Goal: Task Accomplishment & Management: Manage account settings

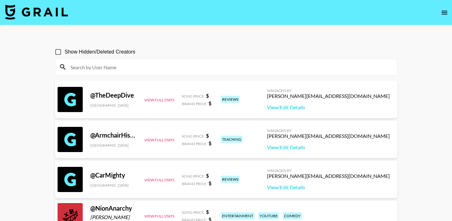
click at [446, 10] on icon "open drawer" at bounding box center [445, 13] width 8 height 8
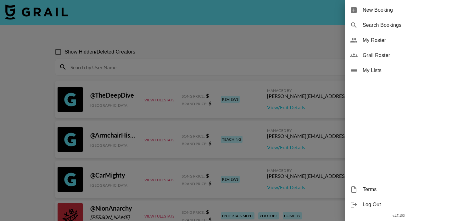
click at [380, 38] on span "My Roster" at bounding box center [405, 40] width 84 height 8
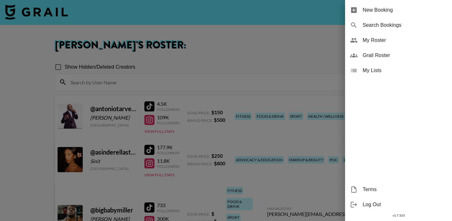
click at [264, 97] on div at bounding box center [226, 110] width 452 height 221
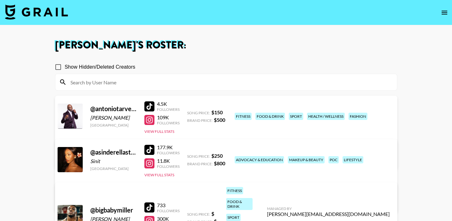
click at [269, 83] on input at bounding box center [230, 82] width 327 height 10
click at [443, 9] on icon "open drawer" at bounding box center [445, 13] width 8 height 8
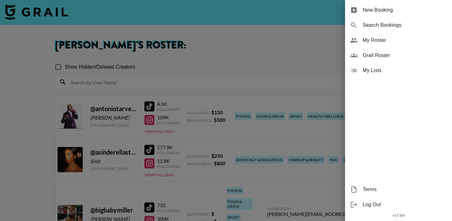
click at [374, 53] on span "Grail Roster" at bounding box center [405, 56] width 84 height 8
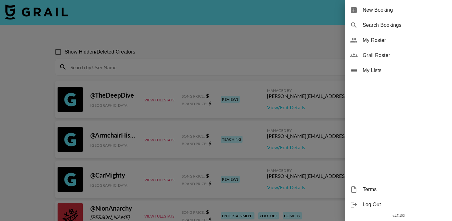
click at [211, 53] on div at bounding box center [226, 110] width 452 height 221
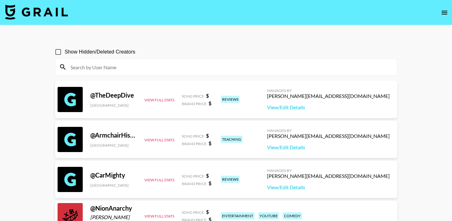
click at [148, 66] on input at bounding box center [230, 67] width 327 height 10
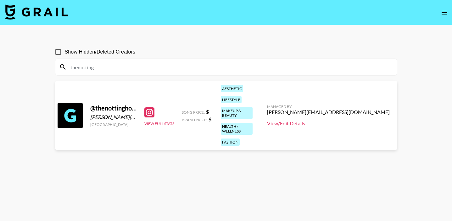
type input "thenotting"
click at [344, 120] on link "View/Edit Details" at bounding box center [328, 123] width 123 height 6
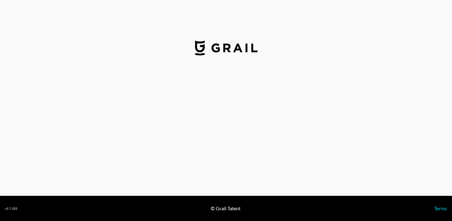
select select "USD"
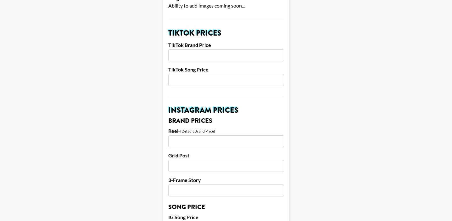
scroll to position [163, 0]
